Goal: Use online tool/utility: Utilize a website feature to perform a specific function

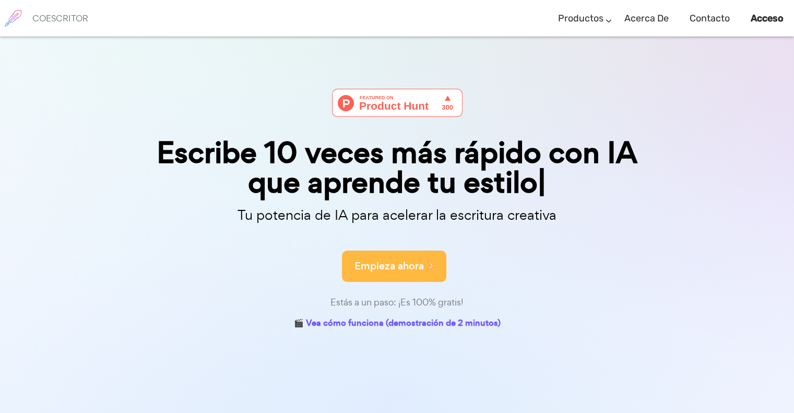
click at [385, 267] on font "Empieza ahora" at bounding box center [388, 266] width 69 height 14
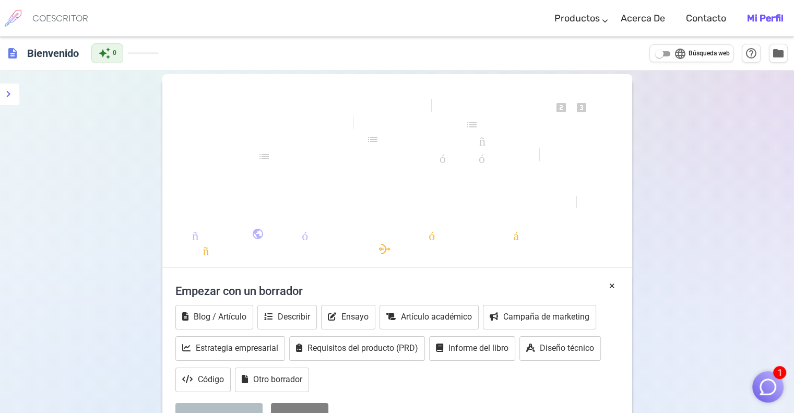
drag, startPoint x: 326, startPoint y: 188, endPoint x: 280, endPoint y: 171, distance: 49.7
drag, startPoint x: 280, startPoint y: 171, endPoint x: 230, endPoint y: 221, distance: 70.9
click at [230, 221] on div "formato_negrita formato_cursiva formato_subrayado se ve_uno looks_two looks_3 f…" at bounding box center [397, 176] width 470 height 184
drag, startPoint x: 230, startPoint y: 221, endPoint x: 202, endPoint y: 216, distance: 28.6
click at [202, 216] on div "formato_negrita formato_cursiva formato_subrayado se ve_uno looks_two looks_3 f…" at bounding box center [397, 176] width 470 height 184
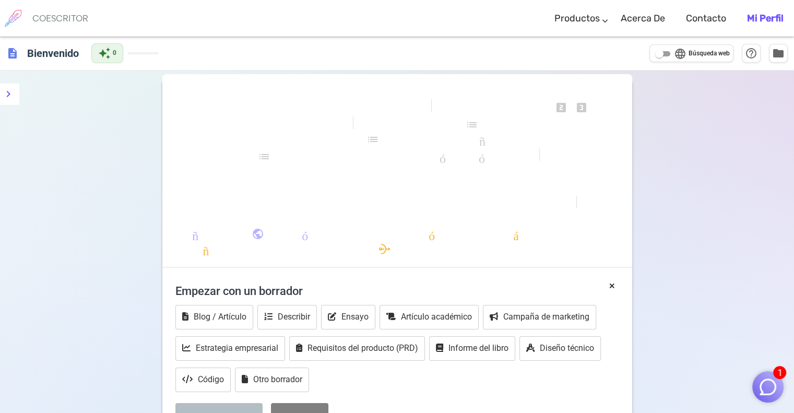
click at [206, 242] on div "formato_negrita formato_cursiva formato_subrayado se ve_uno looks_two looks_3 f…" at bounding box center [397, 176] width 470 height 184
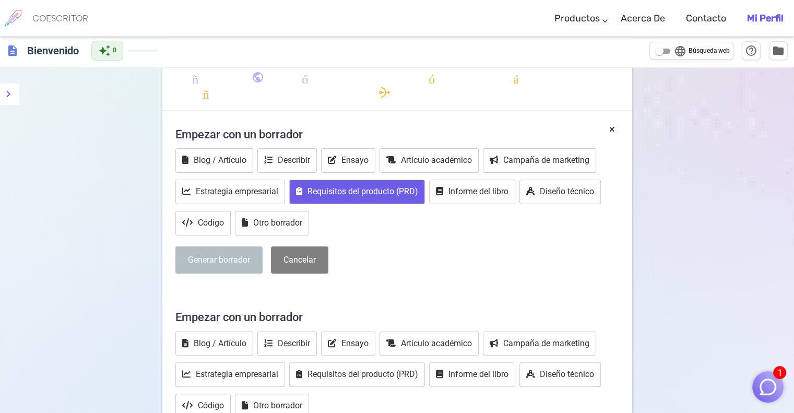
scroll to position [104, 0]
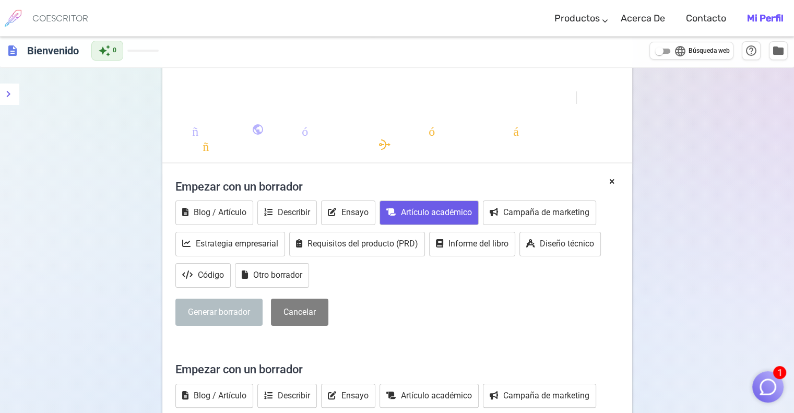
click at [407, 208] on font "Artículo académico" at bounding box center [436, 212] width 71 height 10
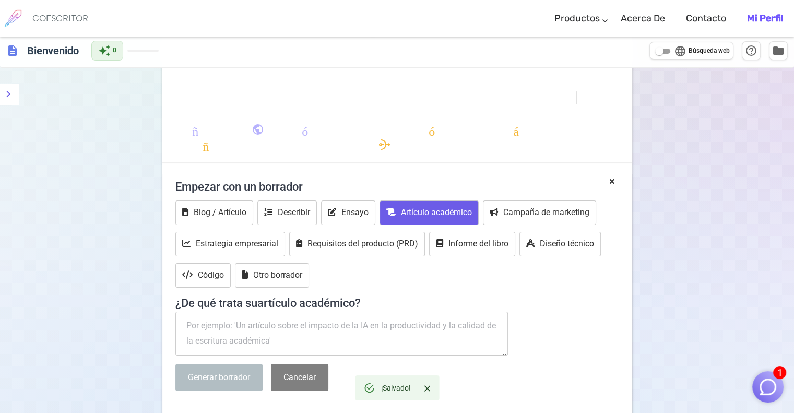
click at [282, 312] on textarea at bounding box center [341, 334] width 333 height 44
paste textarea "Chat necesito que me redactes un articulo sobre restauraciones dentales definit…"
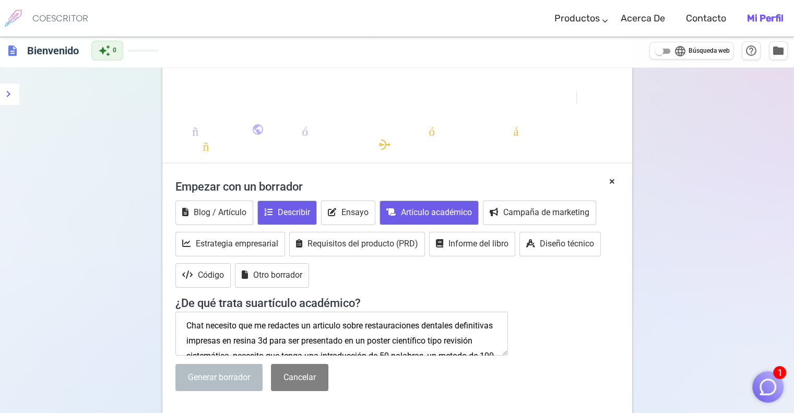
scroll to position [66, 0]
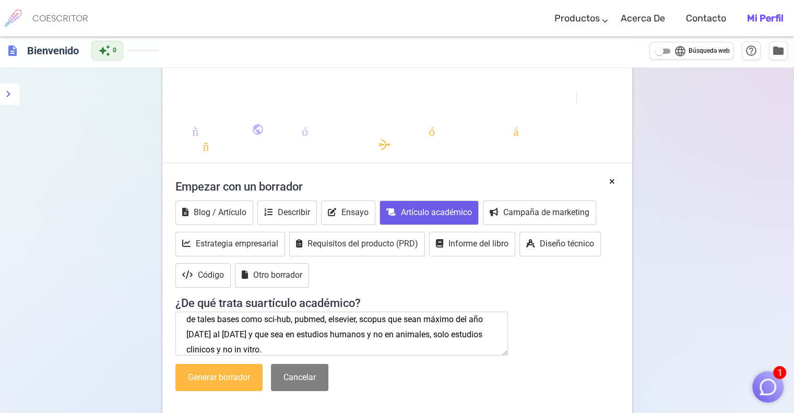
type textarea "Chat necesito que me redactes un articulo sobre restauraciones dentales definit…"
click at [238, 366] on button "Generar borrador" at bounding box center [218, 378] width 87 height 28
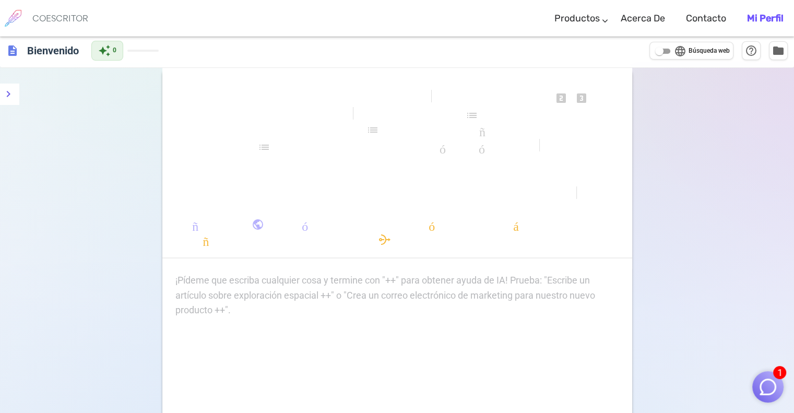
scroll to position [0, 0]
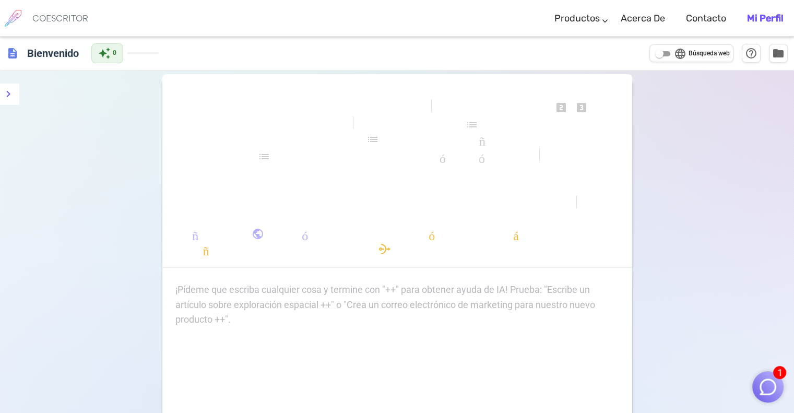
click at [430, 150] on span "lista de verificación" at bounding box center [358, 157] width 200 height 15
click at [257, 279] on li "¡Pídeme que escriba cualquier cosa y termine con "++" para obtener ayuda de IA!…" at bounding box center [397, 285] width 444 height 15
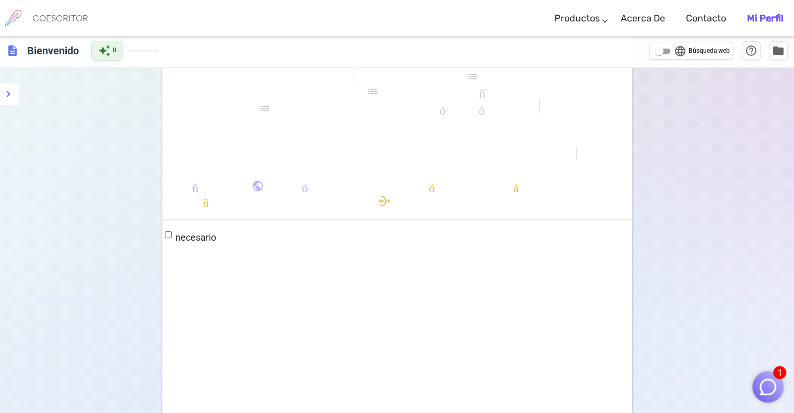
scroll to position [16, 0]
